Goal: Information Seeking & Learning: Learn about a topic

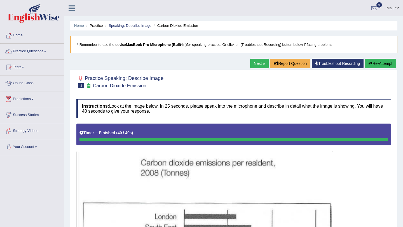
click at [381, 65] on button "Re-Attempt" at bounding box center [380, 64] width 31 height 10
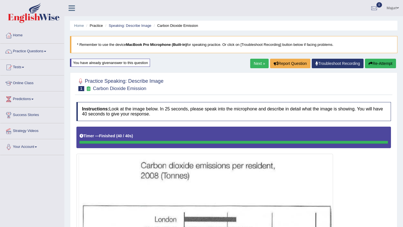
click at [381, 64] on button "Re-Attempt" at bounding box center [380, 64] width 31 height 10
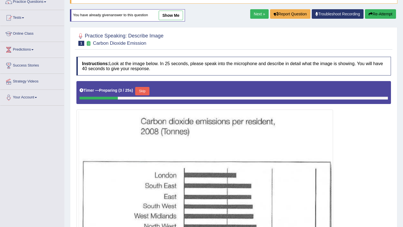
scroll to position [47, 0]
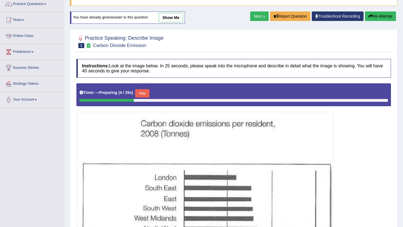
click at [145, 96] on button "Skip" at bounding box center [142, 93] width 14 height 8
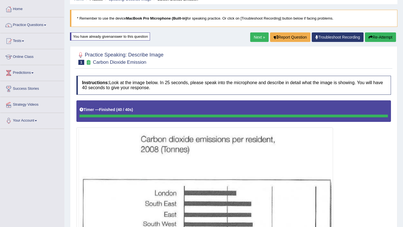
scroll to position [0, 0]
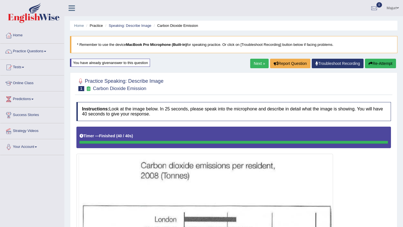
click at [379, 64] on button "Re-Attempt" at bounding box center [380, 64] width 31 height 10
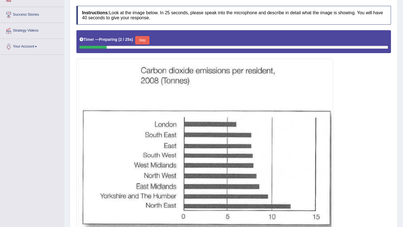
scroll to position [100, 0]
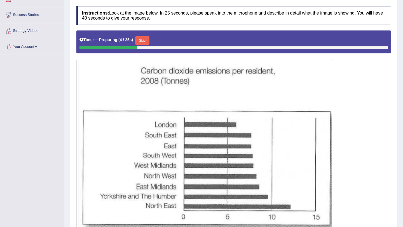
click at [144, 43] on button "Skip" at bounding box center [142, 40] width 14 height 8
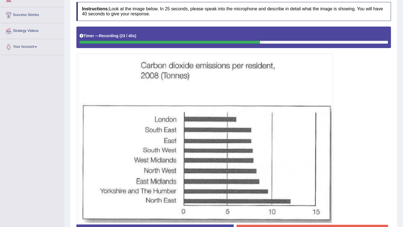
scroll to position [0, 0]
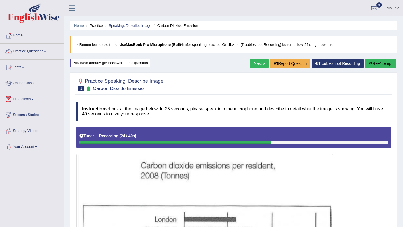
click at [377, 65] on button "Re-Attempt" at bounding box center [380, 64] width 31 height 10
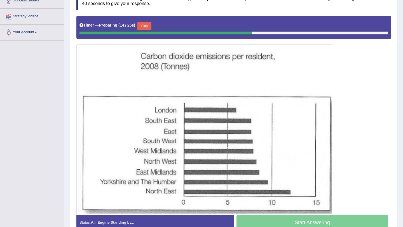
scroll to position [118, 0]
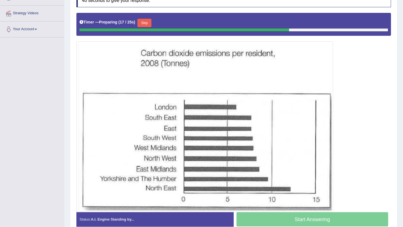
click at [144, 24] on button "Skip" at bounding box center [144, 23] width 14 height 8
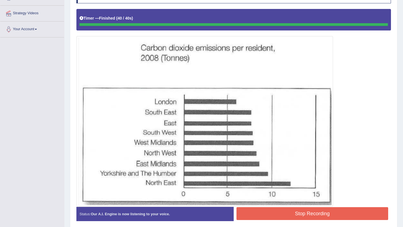
click at [262, 212] on button "Stop Recording" at bounding box center [313, 213] width 152 height 13
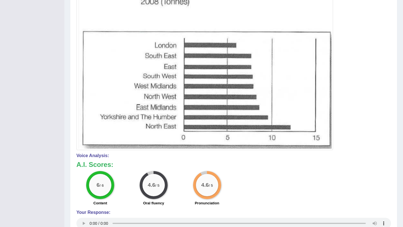
scroll to position [0, 0]
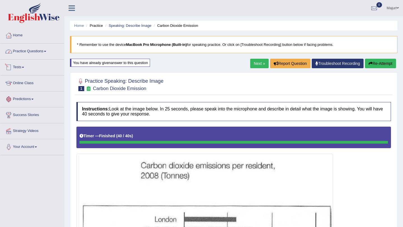
click at [32, 55] on link "Practice Questions" at bounding box center [32, 51] width 64 height 14
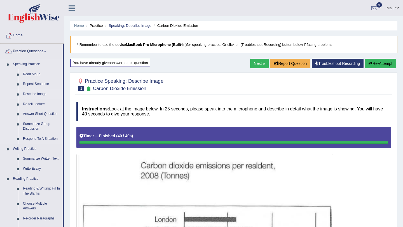
click at [34, 94] on link "Describe Image" at bounding box center [41, 94] width 42 height 10
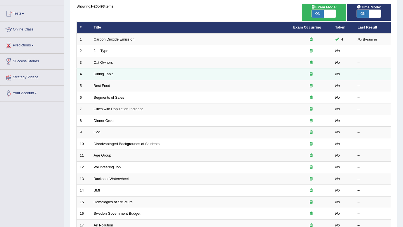
scroll to position [54, 0]
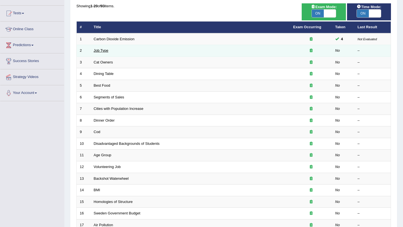
click at [103, 52] on link "Job Type" at bounding box center [101, 50] width 15 height 4
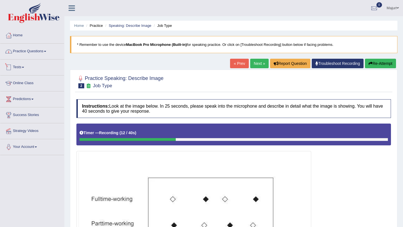
click at [32, 53] on link "Practice Questions" at bounding box center [32, 51] width 64 height 14
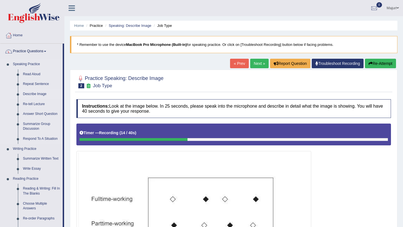
click at [34, 95] on link "Describe Image" at bounding box center [41, 94] width 42 height 10
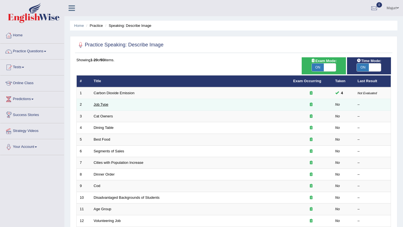
click at [98, 106] on link "Job Type" at bounding box center [101, 104] width 15 height 4
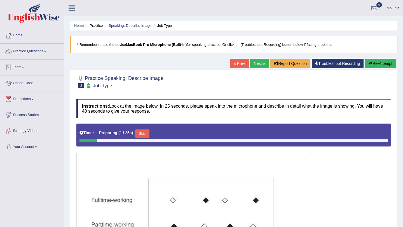
click at [17, 52] on link "Practice Questions" at bounding box center [32, 51] width 64 height 14
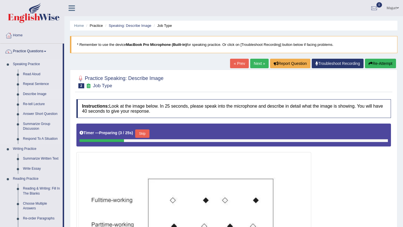
click at [34, 93] on link "Describe Image" at bounding box center [41, 94] width 42 height 10
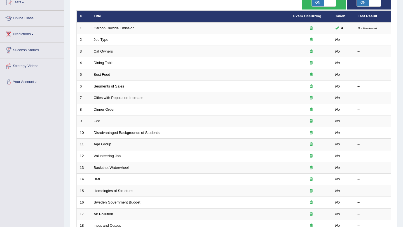
scroll to position [63, 0]
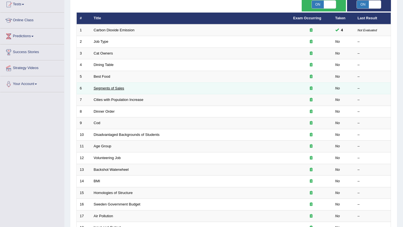
click at [118, 88] on link "Segments of Sales" at bounding box center [109, 88] width 31 height 4
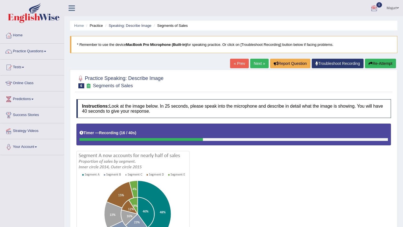
click at [380, 62] on button "Re-Attempt" at bounding box center [380, 64] width 31 height 10
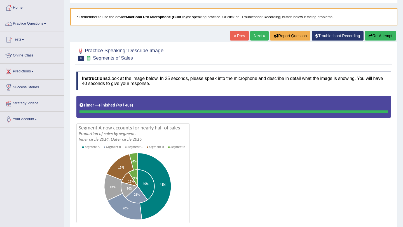
scroll to position [1, 0]
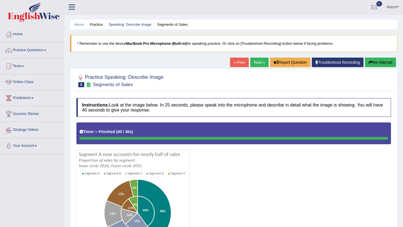
click at [387, 62] on button "Re-Attempt" at bounding box center [380, 63] width 31 height 10
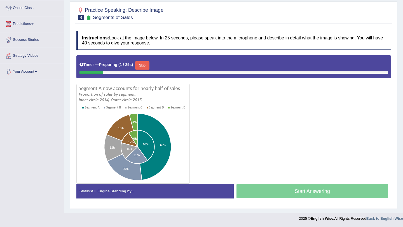
click at [148, 65] on button "Skip" at bounding box center [142, 65] width 14 height 8
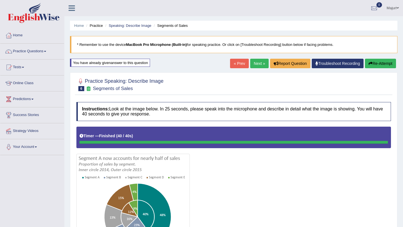
click at [385, 63] on button "Re-Attempt" at bounding box center [380, 64] width 31 height 10
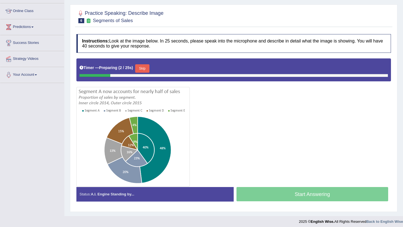
click at [144, 68] on button "Skip" at bounding box center [142, 68] width 14 height 8
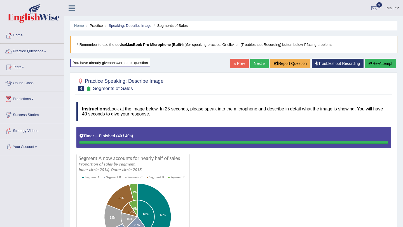
click at [378, 66] on button "Re-Attempt" at bounding box center [380, 64] width 31 height 10
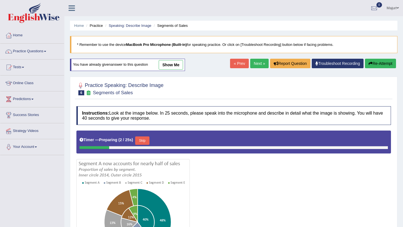
click at [146, 143] on button "Skip" at bounding box center [142, 141] width 14 height 8
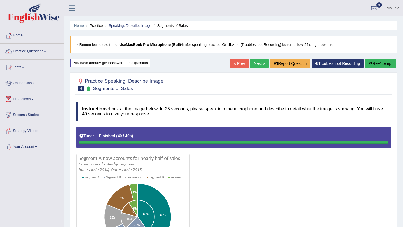
click at [256, 64] on link "Next »" at bounding box center [259, 64] width 18 height 10
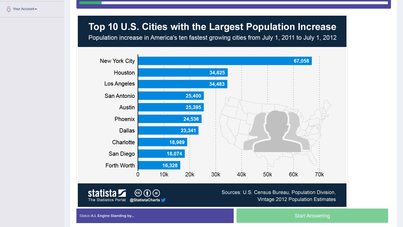
scroll to position [136, 0]
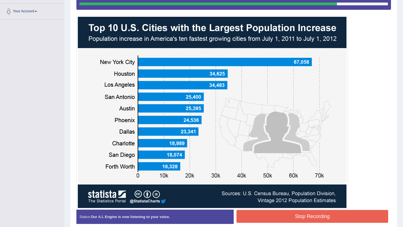
click at [276, 218] on button "Stop Recording" at bounding box center [313, 216] width 152 height 13
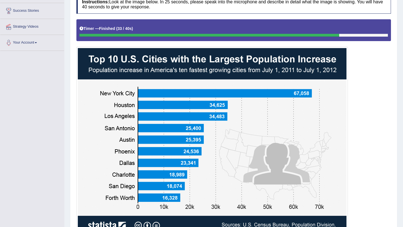
scroll to position [0, 0]
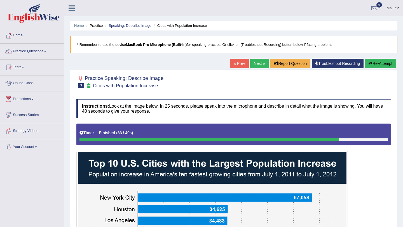
click at [384, 64] on button "Re-Attempt" at bounding box center [380, 64] width 31 height 10
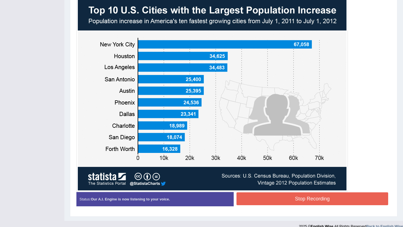
scroll to position [164, 0]
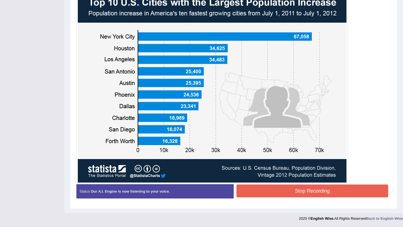
click at [269, 190] on button "Stop Recording" at bounding box center [313, 191] width 152 height 13
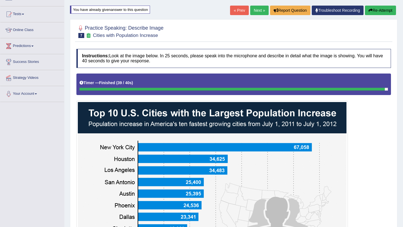
scroll to position [56, 0]
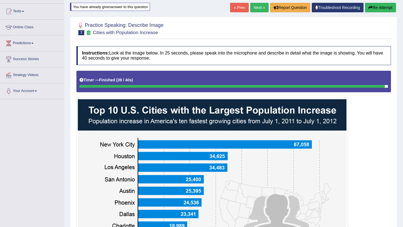
click at [374, 8] on button "Re-Attempt" at bounding box center [380, 8] width 31 height 10
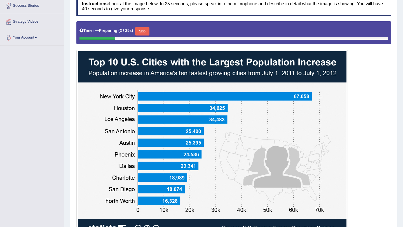
click at [148, 31] on button "Skip" at bounding box center [142, 31] width 14 height 8
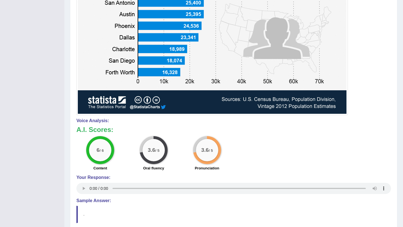
scroll to position [234, 0]
